Goal: Task Accomplishment & Management: Use online tool/utility

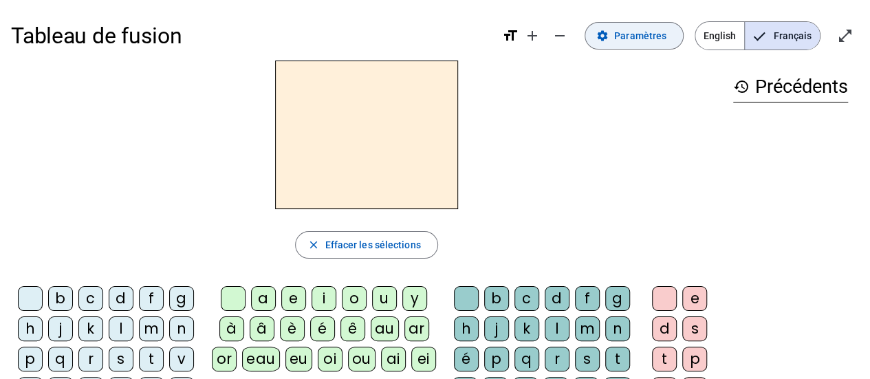
click at [640, 38] on span "Paramètres" at bounding box center [640, 36] width 52 height 17
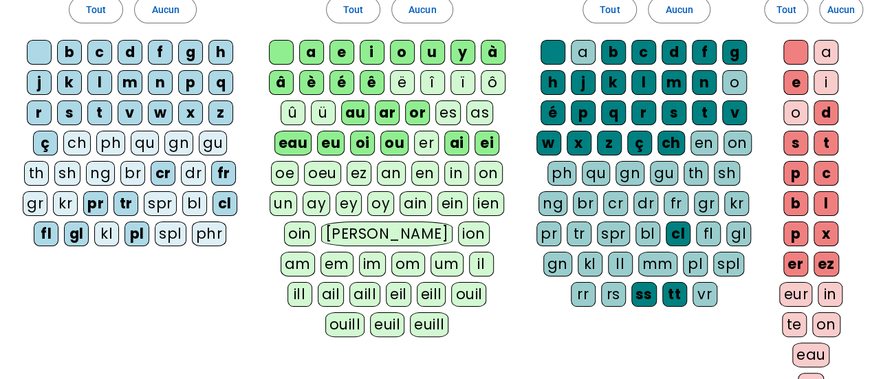
scroll to position [137, 0]
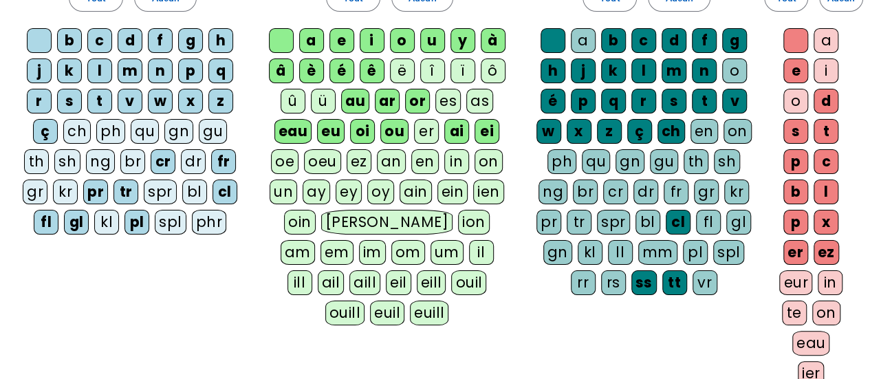
click at [807, 336] on div "eau" at bounding box center [811, 343] width 38 height 25
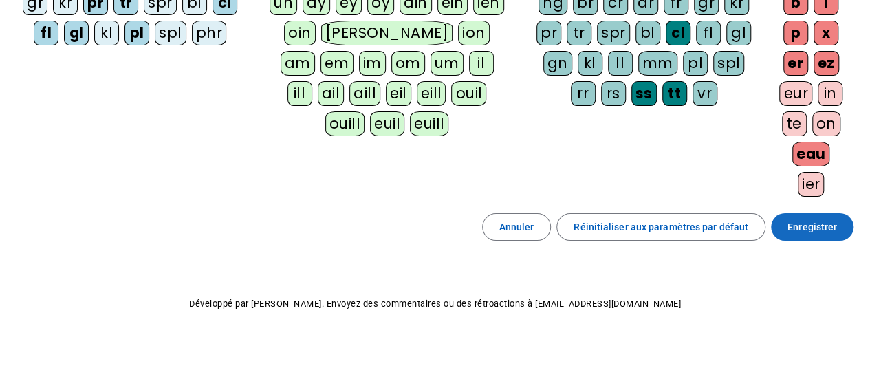
click at [802, 223] on span "Enregistrer" at bounding box center [812, 227] width 50 height 17
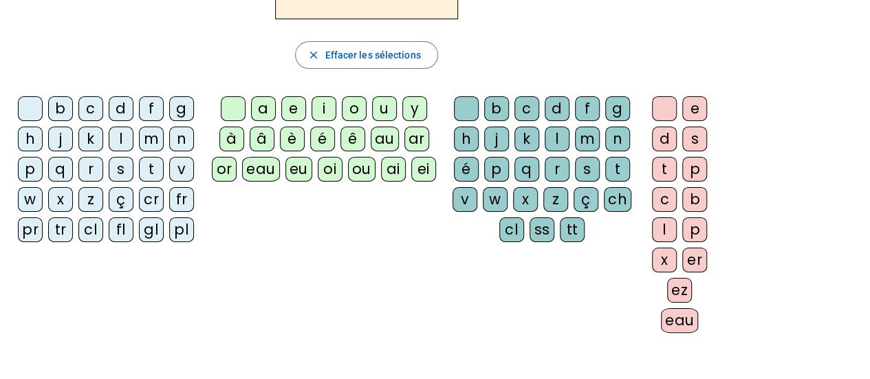
scroll to position [193, 0]
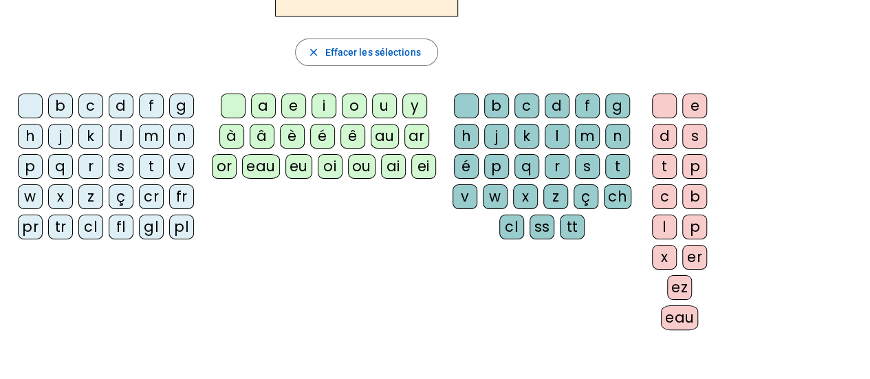
click at [670, 320] on div "eau" at bounding box center [680, 317] width 38 height 25
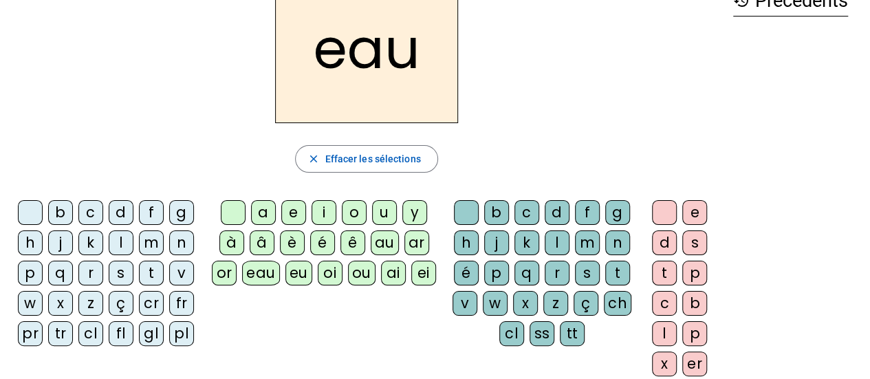
scroll to position [82, 0]
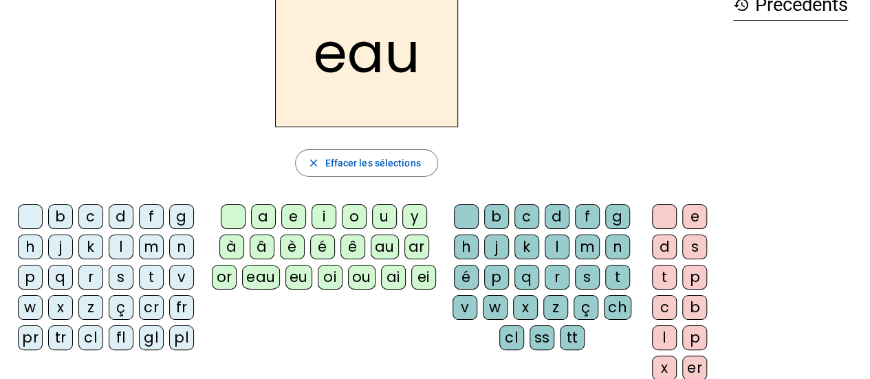
click at [30, 275] on div "p" at bounding box center [30, 277] width 25 height 25
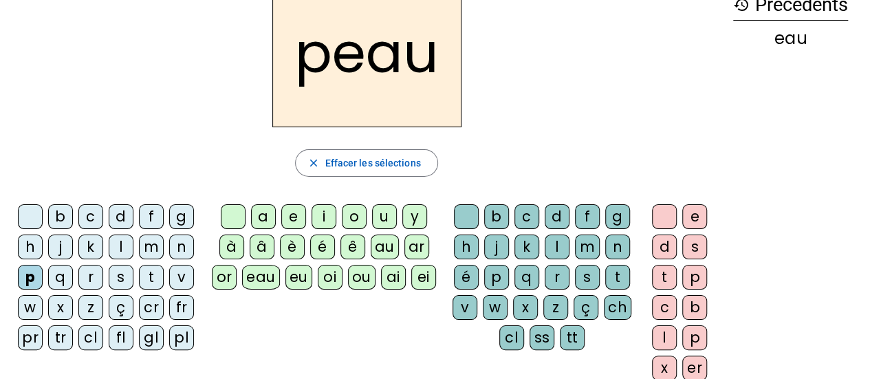
click at [57, 208] on div "b" at bounding box center [60, 216] width 25 height 25
click at [180, 272] on div "v" at bounding box center [181, 277] width 25 height 25
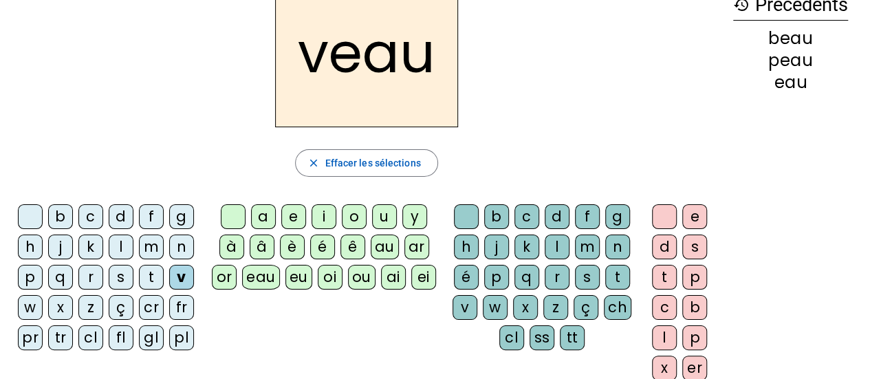
click at [116, 278] on div "s" at bounding box center [121, 277] width 25 height 25
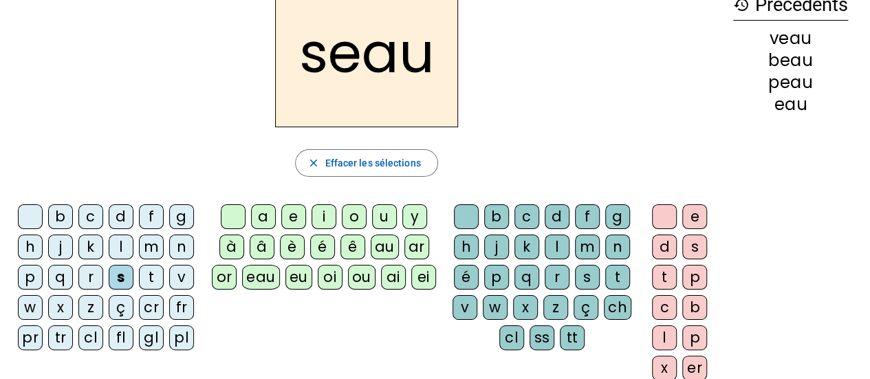
click at [152, 245] on div "m" at bounding box center [151, 246] width 25 height 25
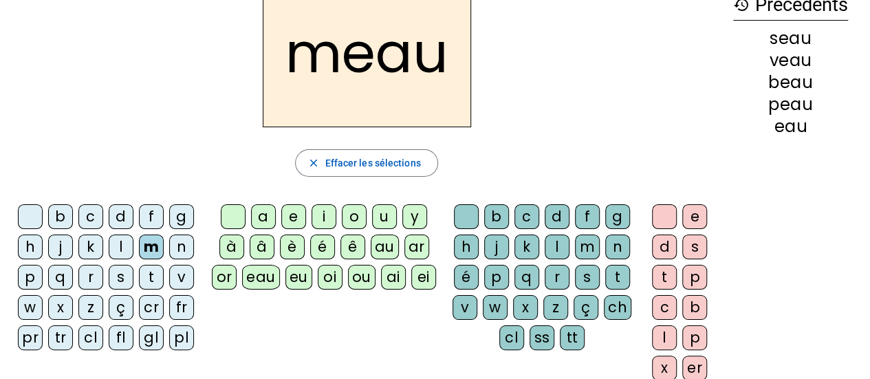
click at [266, 215] on div "a" at bounding box center [263, 216] width 25 height 25
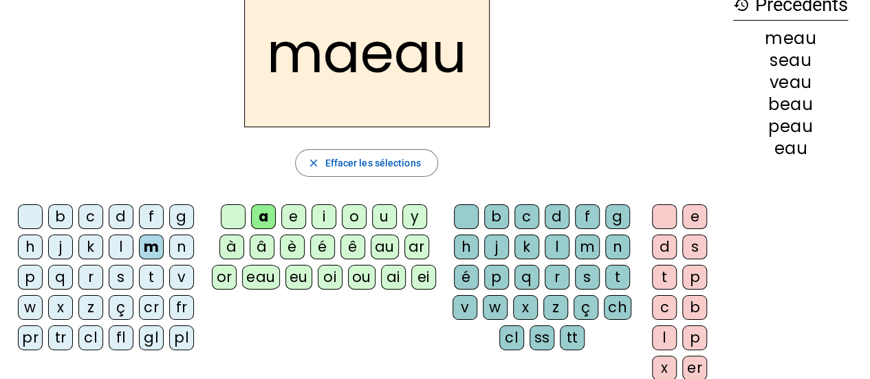
click at [664, 217] on div at bounding box center [664, 216] width 25 height 25
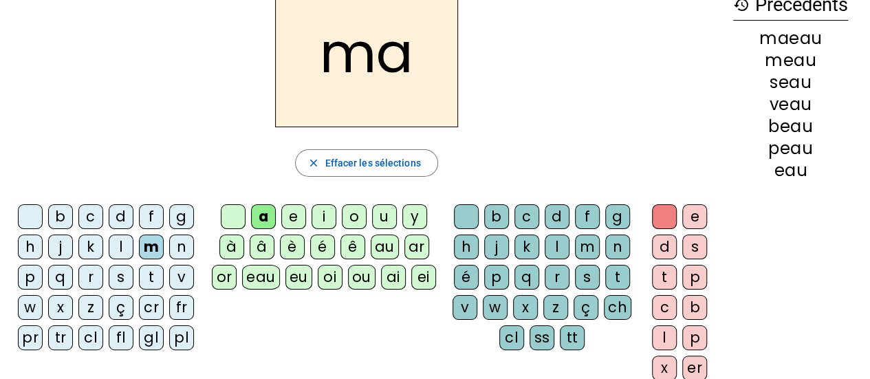
click at [559, 249] on div "l" at bounding box center [557, 246] width 25 height 25
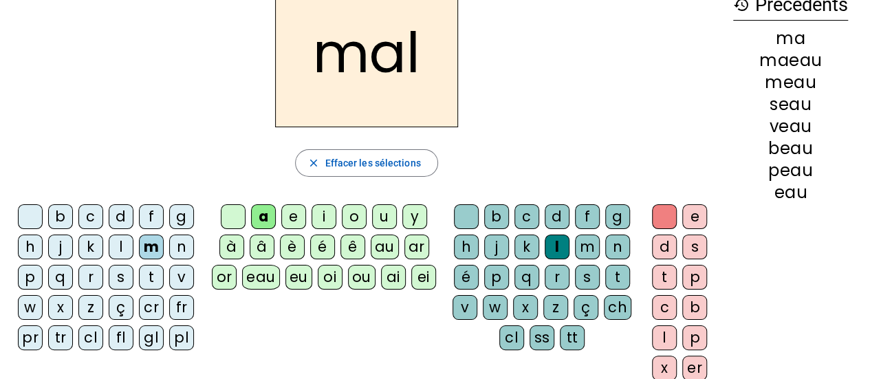
click at [67, 216] on div "b" at bounding box center [60, 216] width 25 height 25
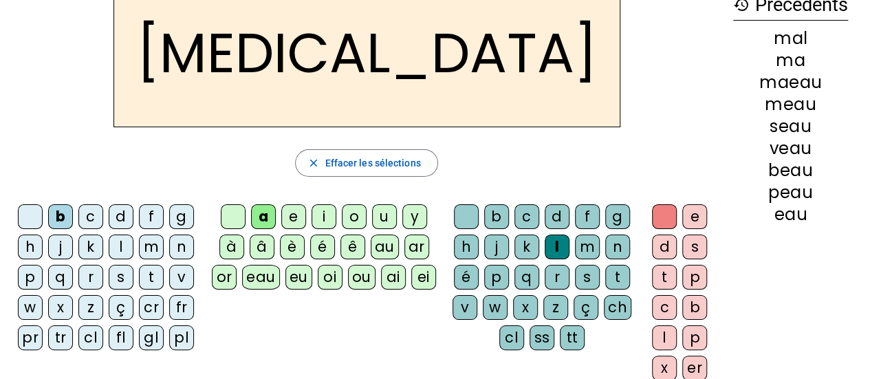
click at [177, 272] on div "v" at bounding box center [181, 277] width 25 height 25
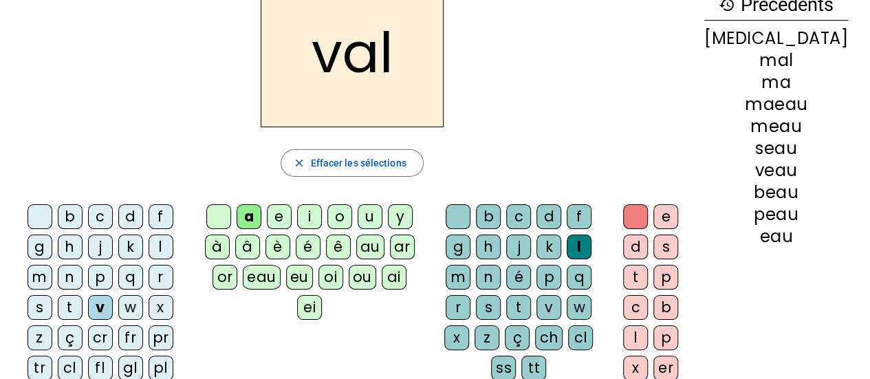
click at [352, 219] on div "o" at bounding box center [339, 216] width 25 height 25
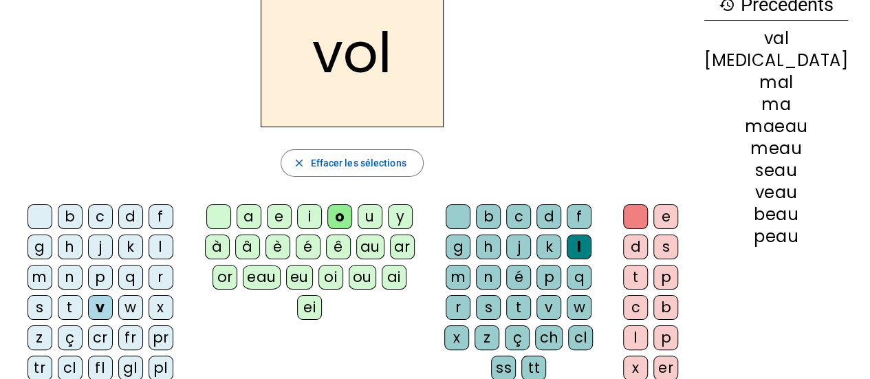
click at [52, 295] on div "s" at bounding box center [40, 307] width 25 height 25
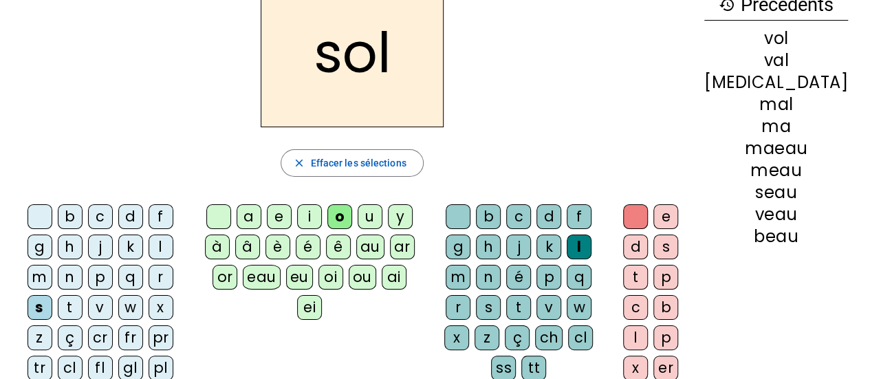
click at [319, 215] on div "i" at bounding box center [309, 216] width 25 height 25
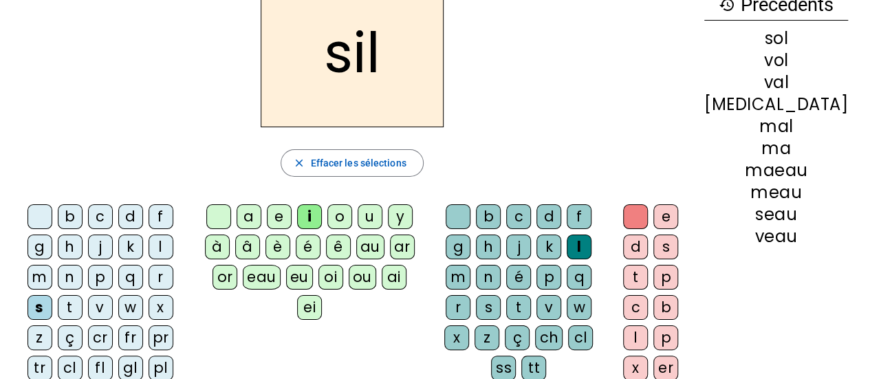
click at [52, 265] on div "m" at bounding box center [40, 277] width 25 height 25
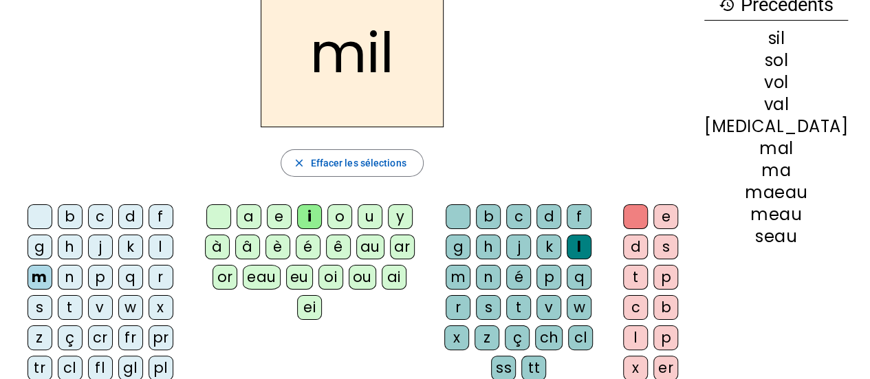
click at [261, 212] on div "a" at bounding box center [249, 216] width 25 height 25
